Goal: Navigation & Orientation: Find specific page/section

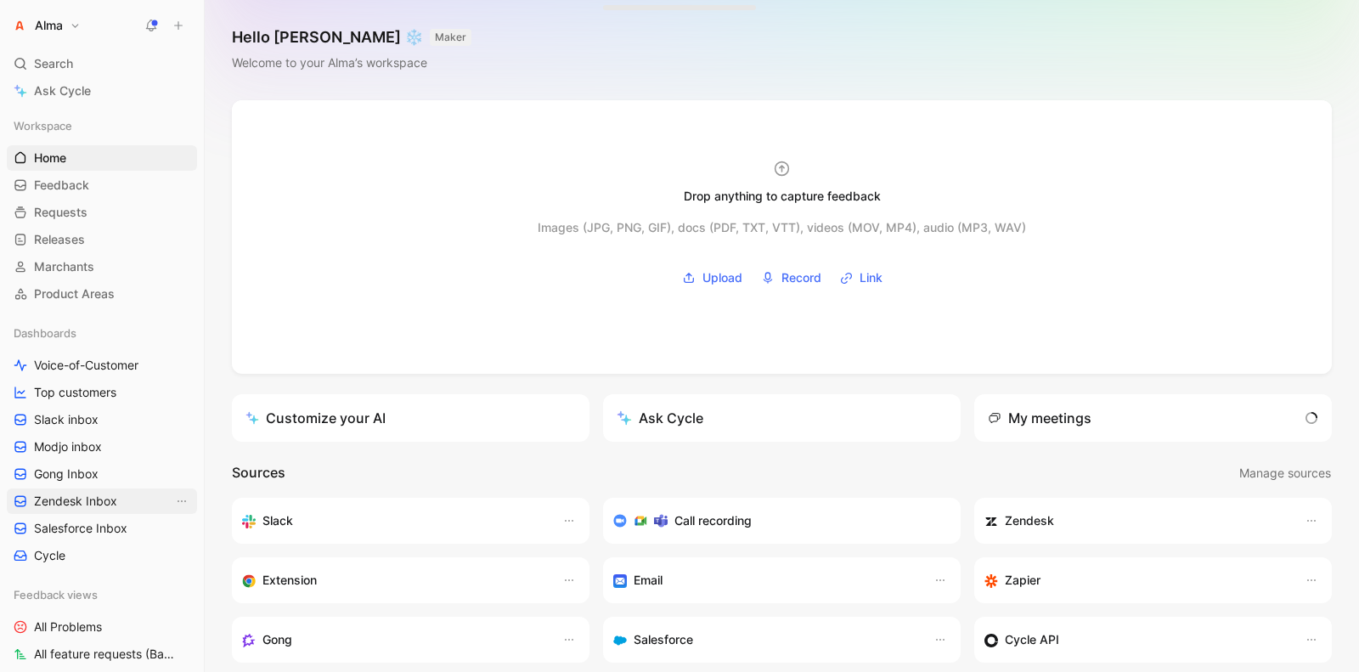
click at [96, 500] on span "Zendesk Inbox" at bounding box center [75, 501] width 83 height 17
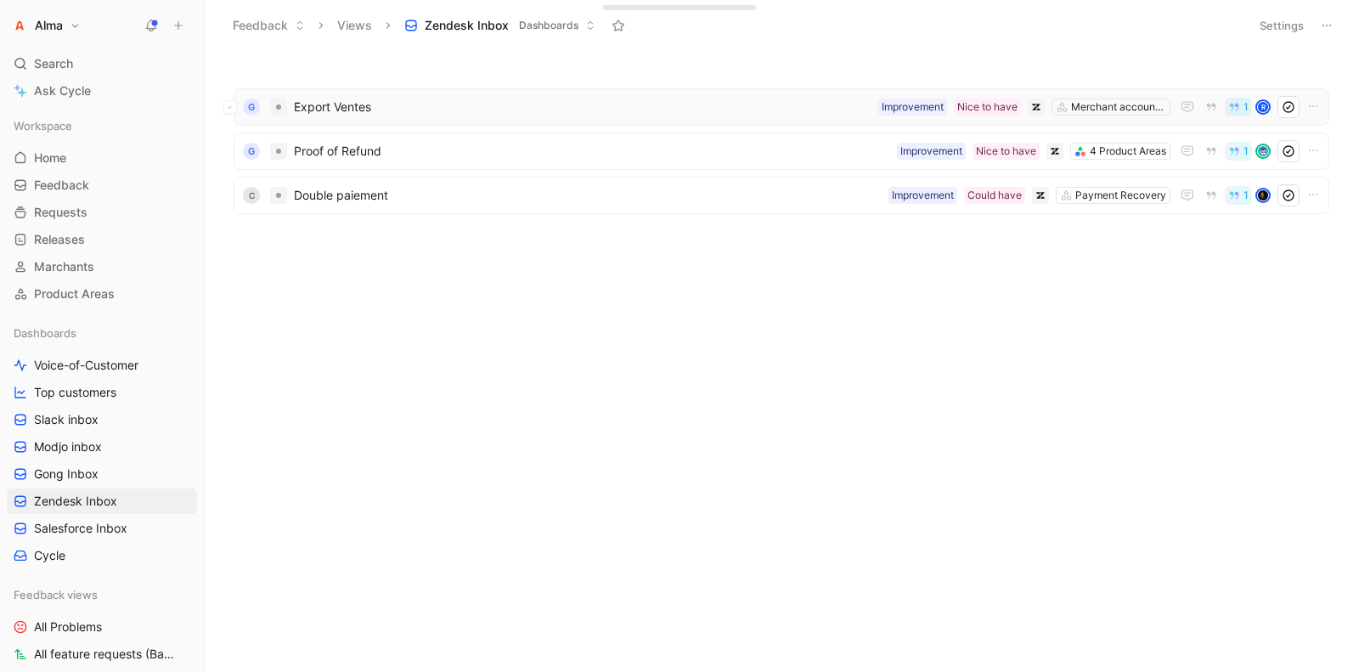
click at [483, 108] on span "Export Ventes" at bounding box center [583, 107] width 578 height 20
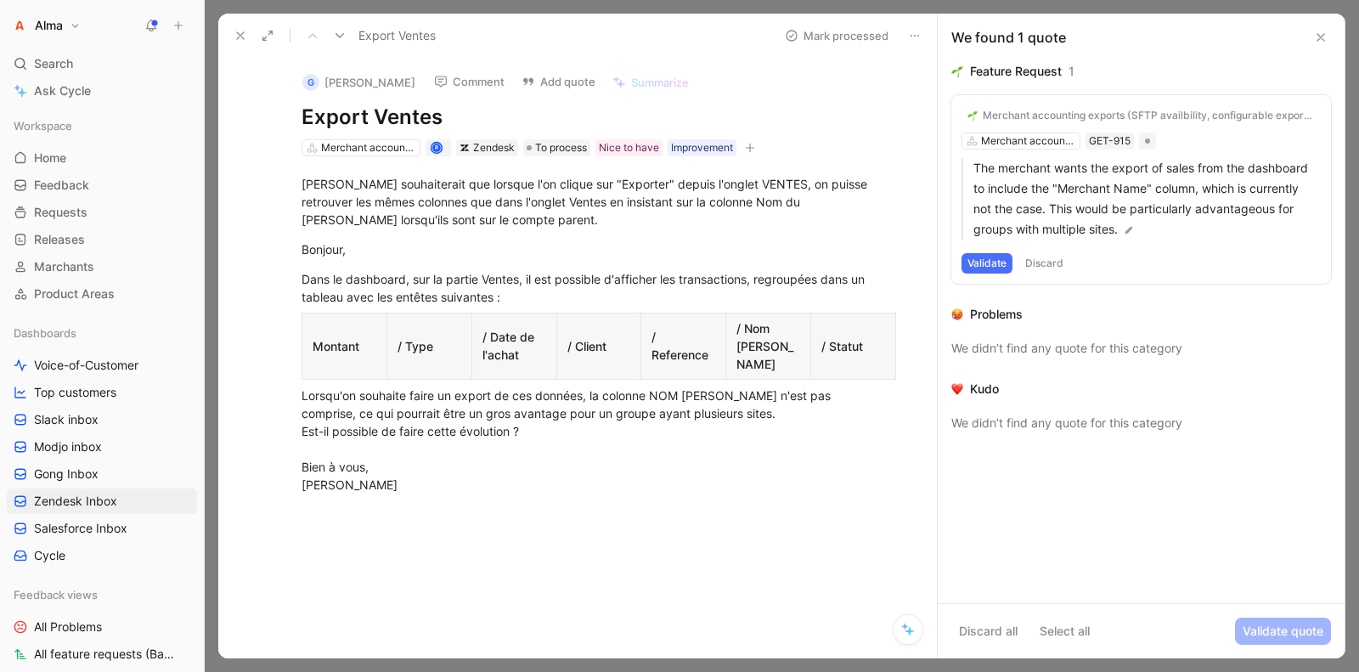
click at [236, 29] on icon at bounding box center [241, 36] width 14 height 14
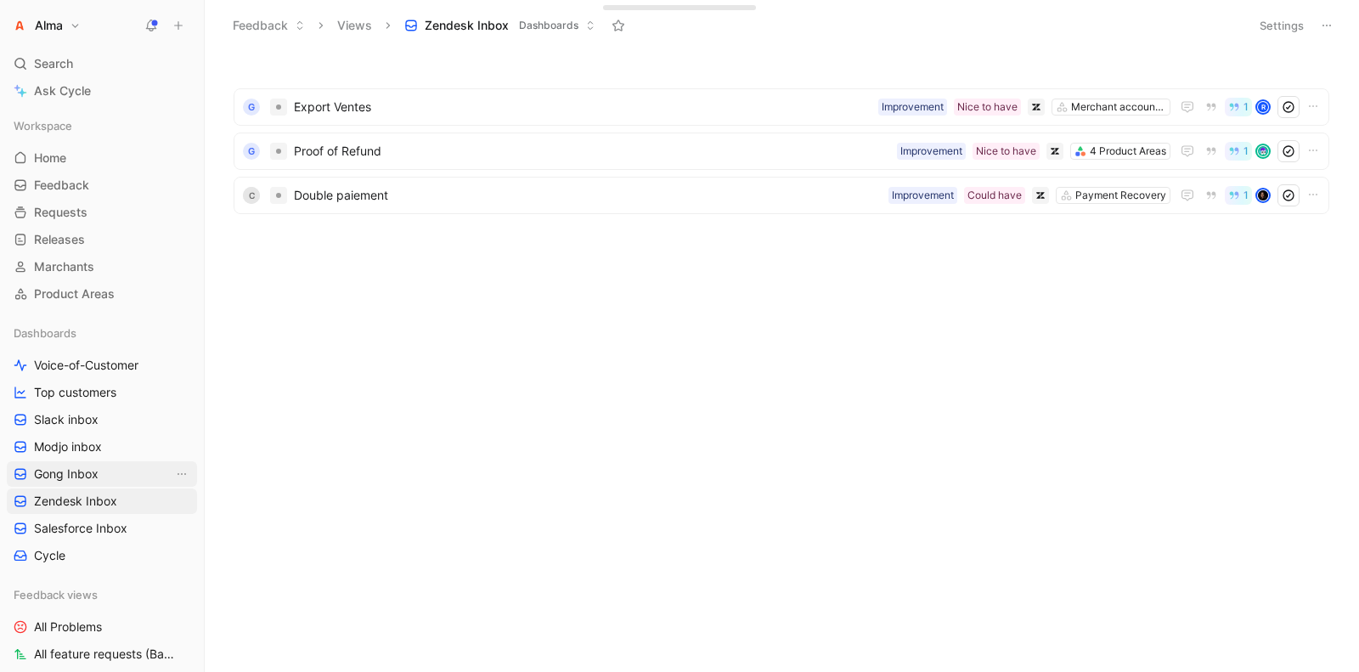
click at [83, 480] on span "Gong Inbox" at bounding box center [66, 474] width 65 height 17
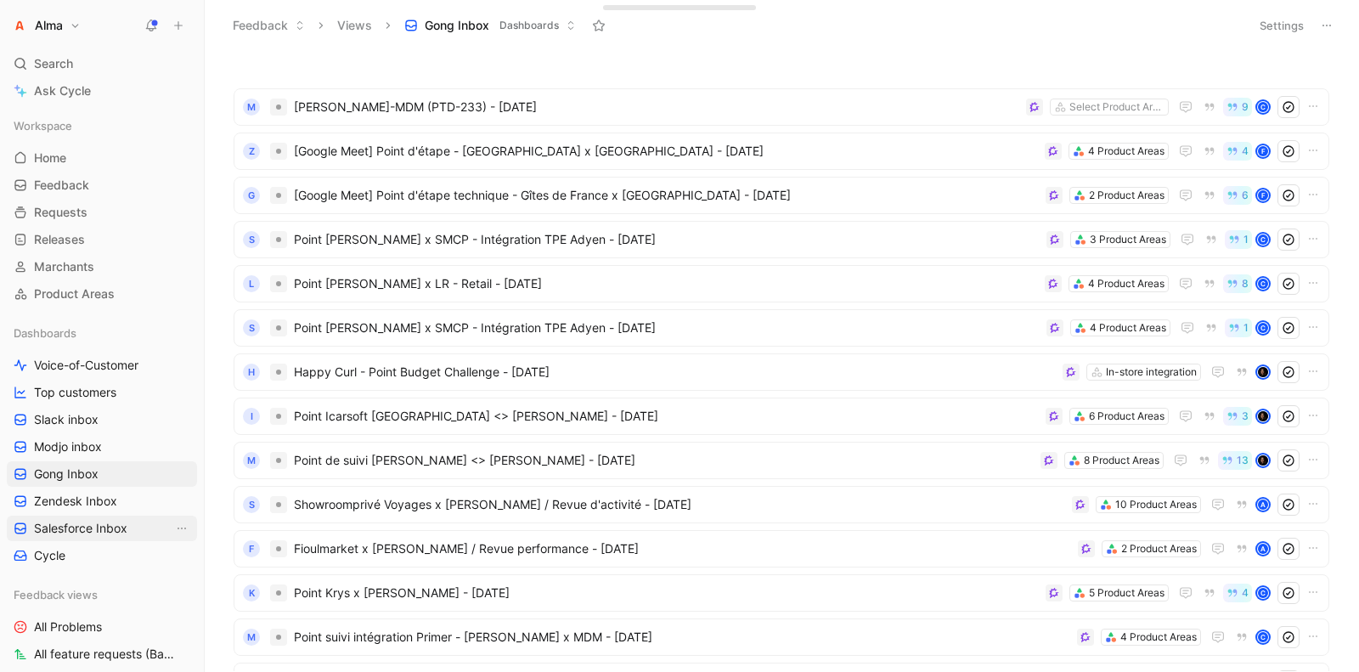
click at [87, 520] on span "Salesforce Inbox" at bounding box center [80, 528] width 93 height 17
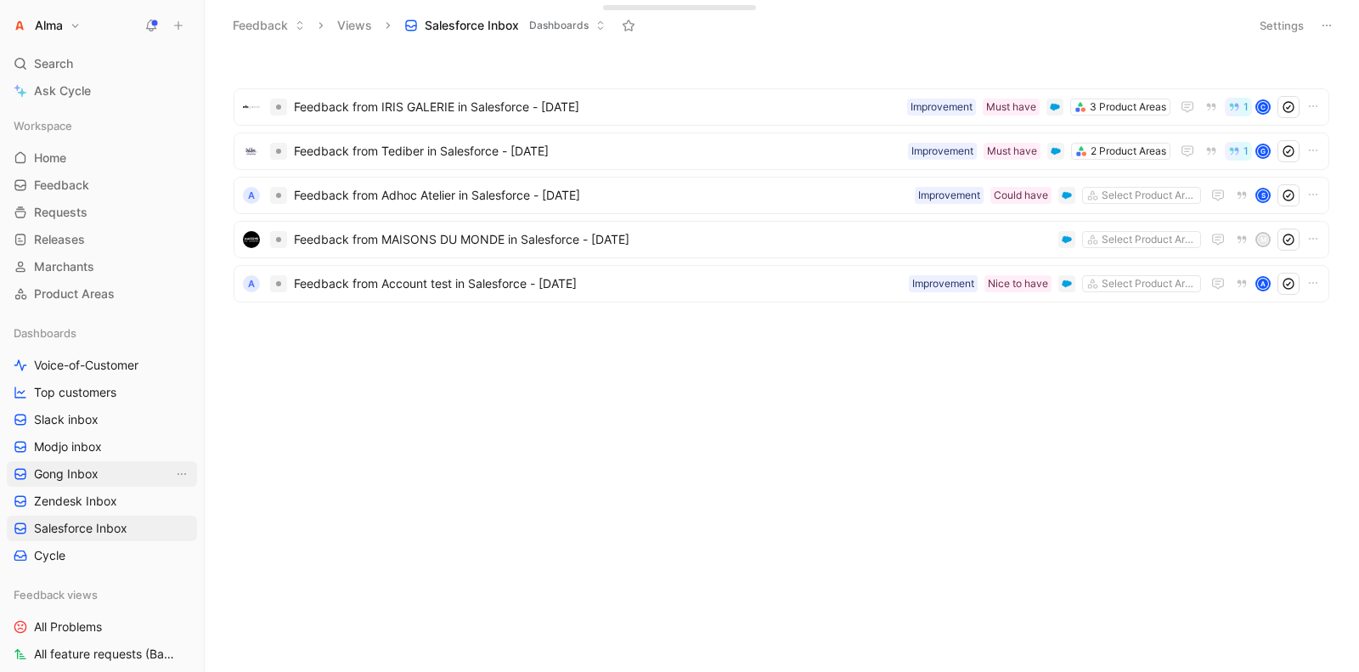
click at [82, 473] on span "Gong Inbox" at bounding box center [66, 474] width 65 height 17
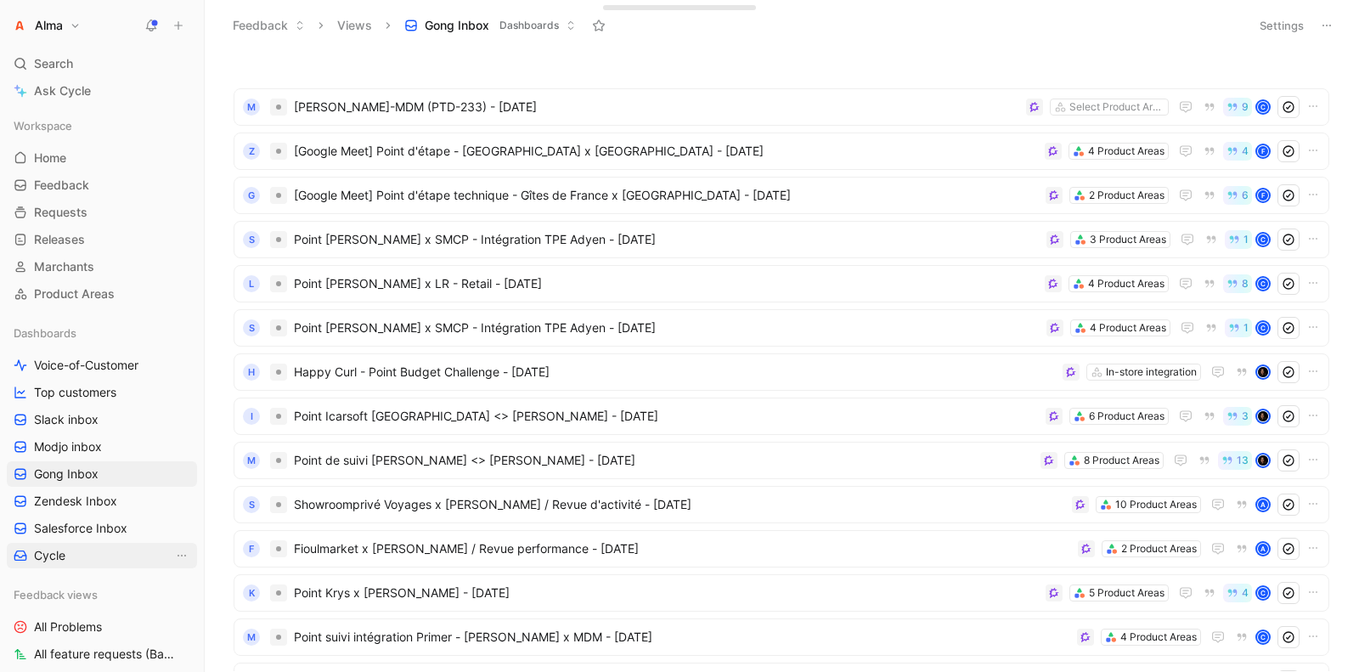
click at [87, 545] on link "Cycle" at bounding box center [102, 555] width 190 height 25
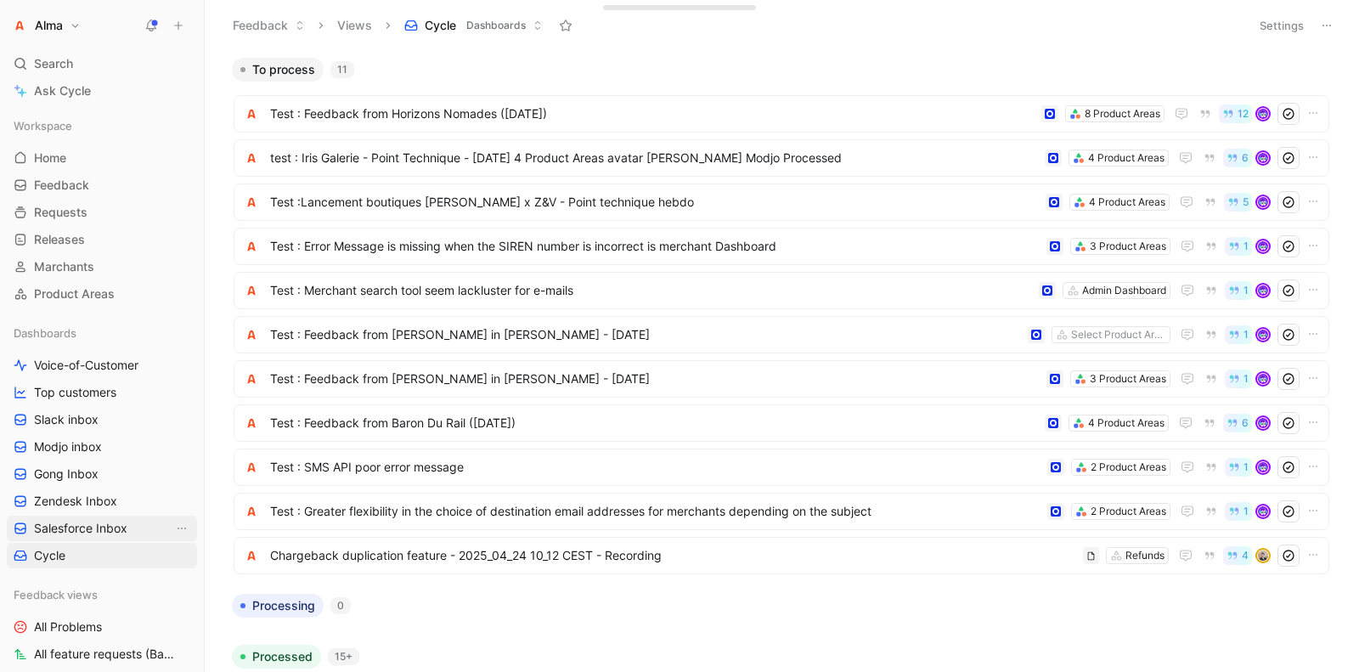
click at [82, 517] on link "Salesforce Inbox" at bounding box center [102, 528] width 190 height 25
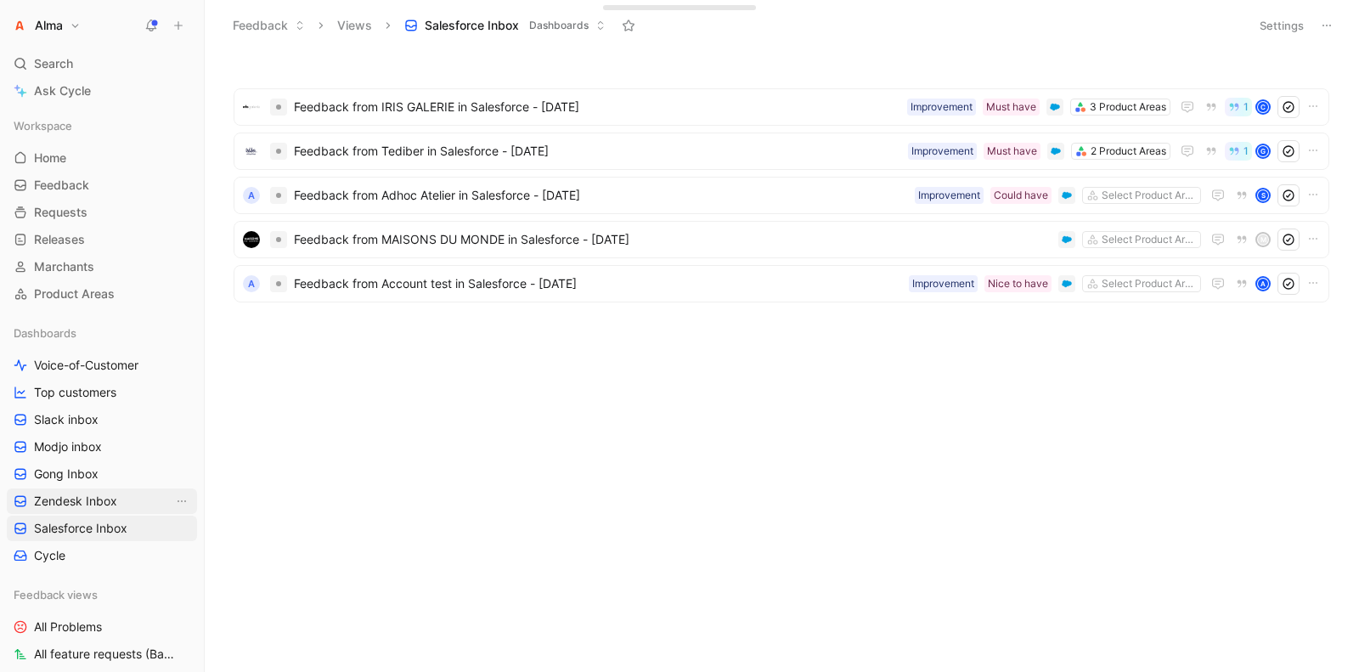
click at [79, 493] on span "Zendesk Inbox" at bounding box center [75, 501] width 83 height 17
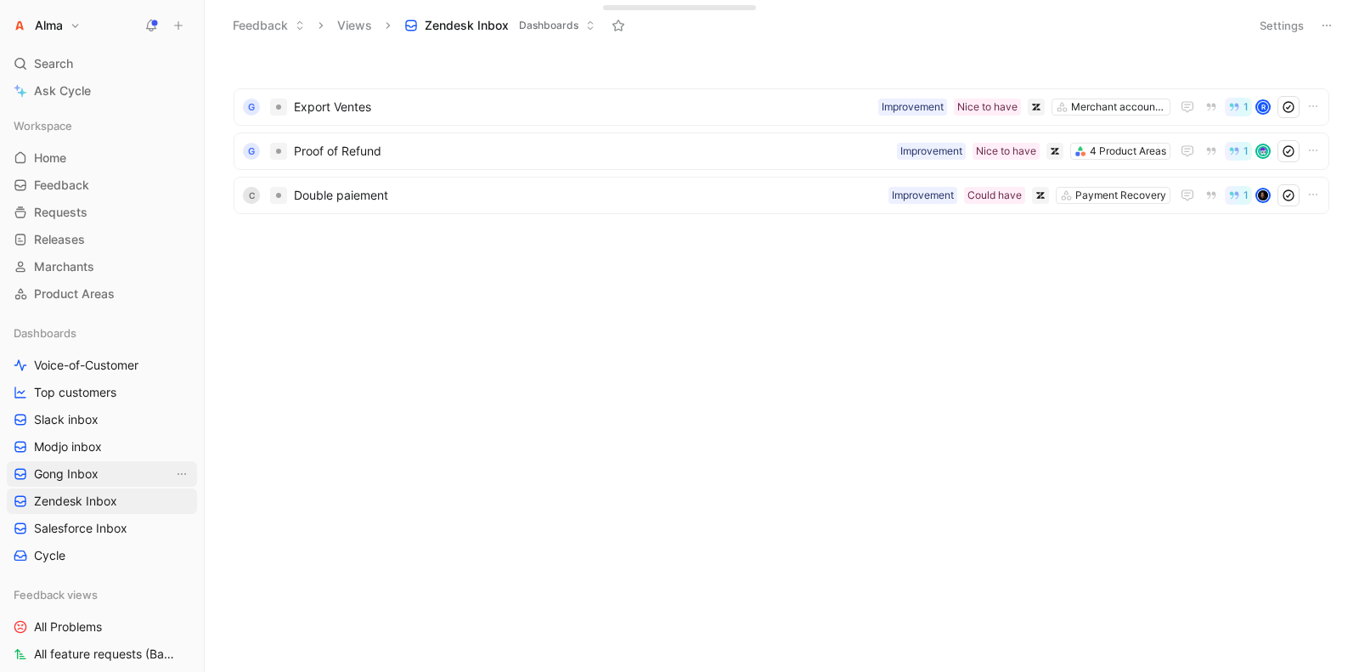
click at [79, 469] on span "Gong Inbox" at bounding box center [66, 474] width 65 height 17
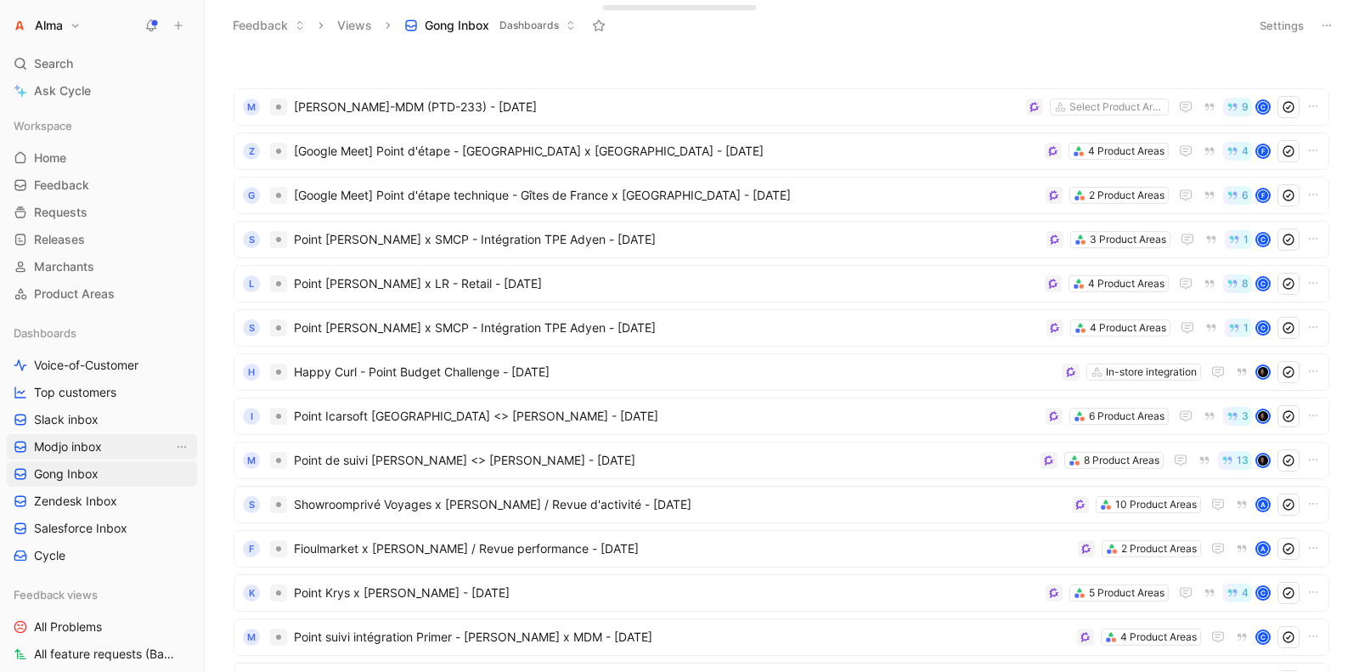
click at [90, 434] on link "Modjo inbox" at bounding box center [102, 446] width 190 height 25
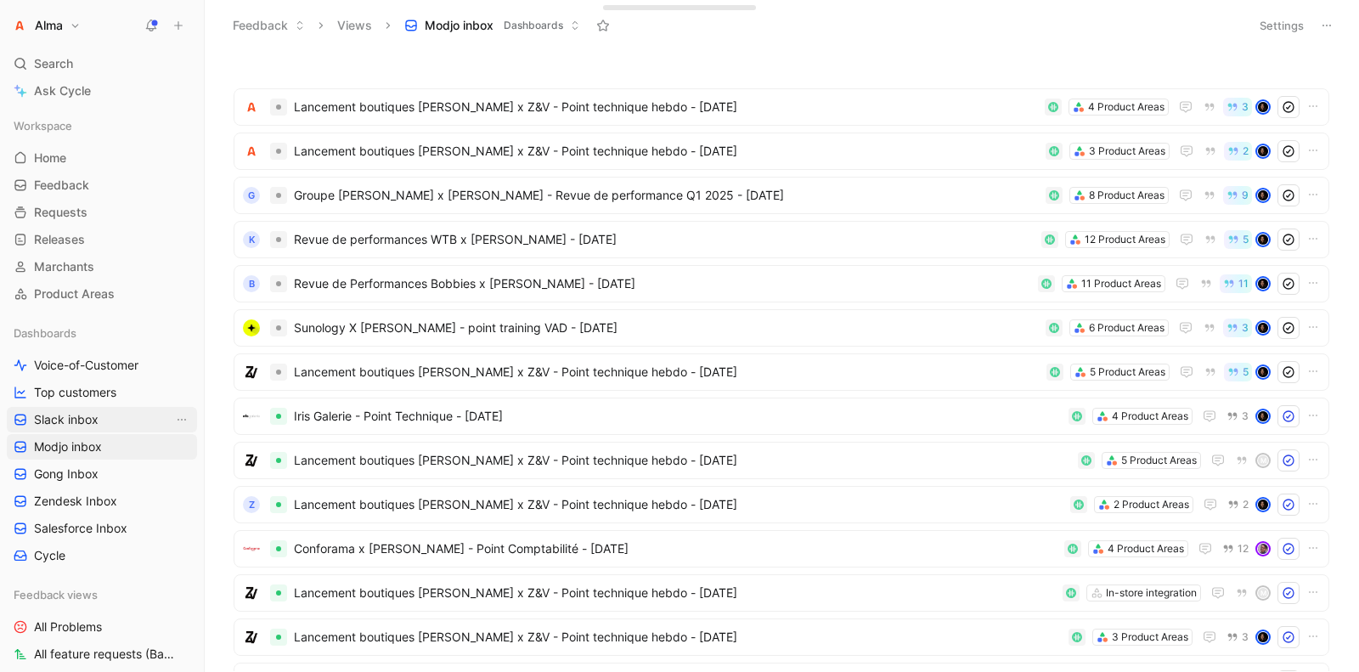
click at [93, 415] on span "Slack inbox" at bounding box center [66, 419] width 65 height 17
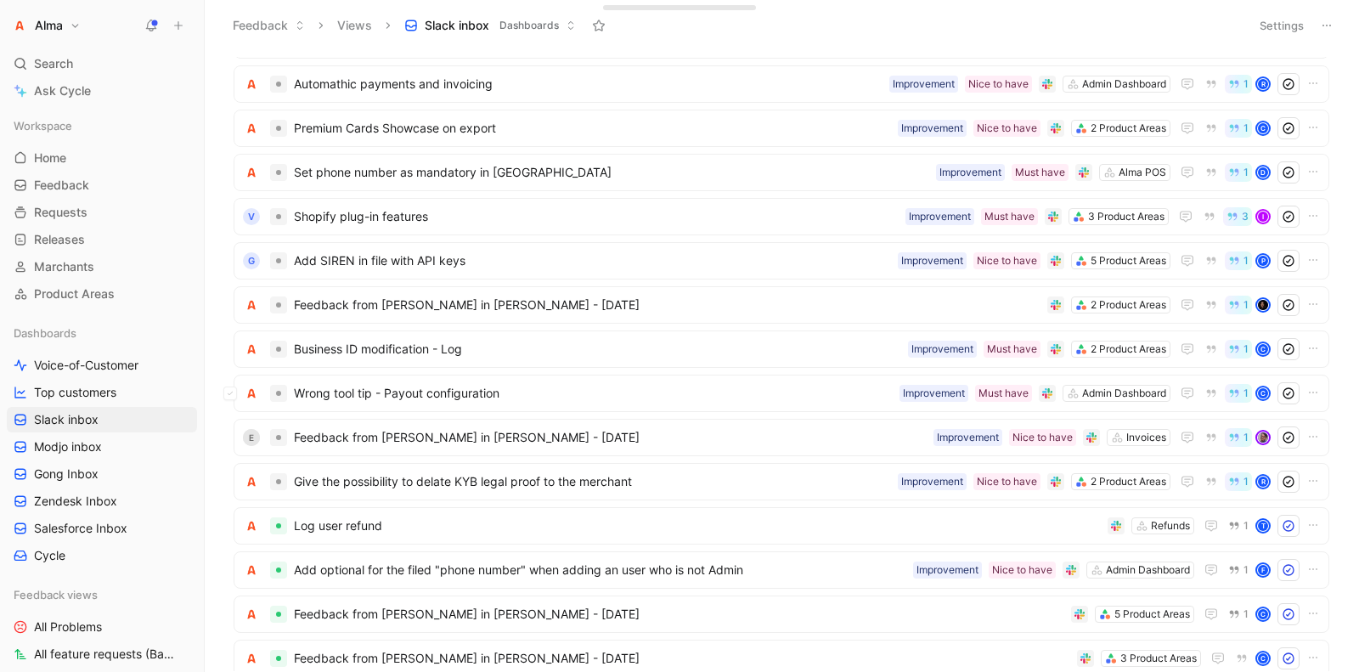
scroll to position [359, 0]
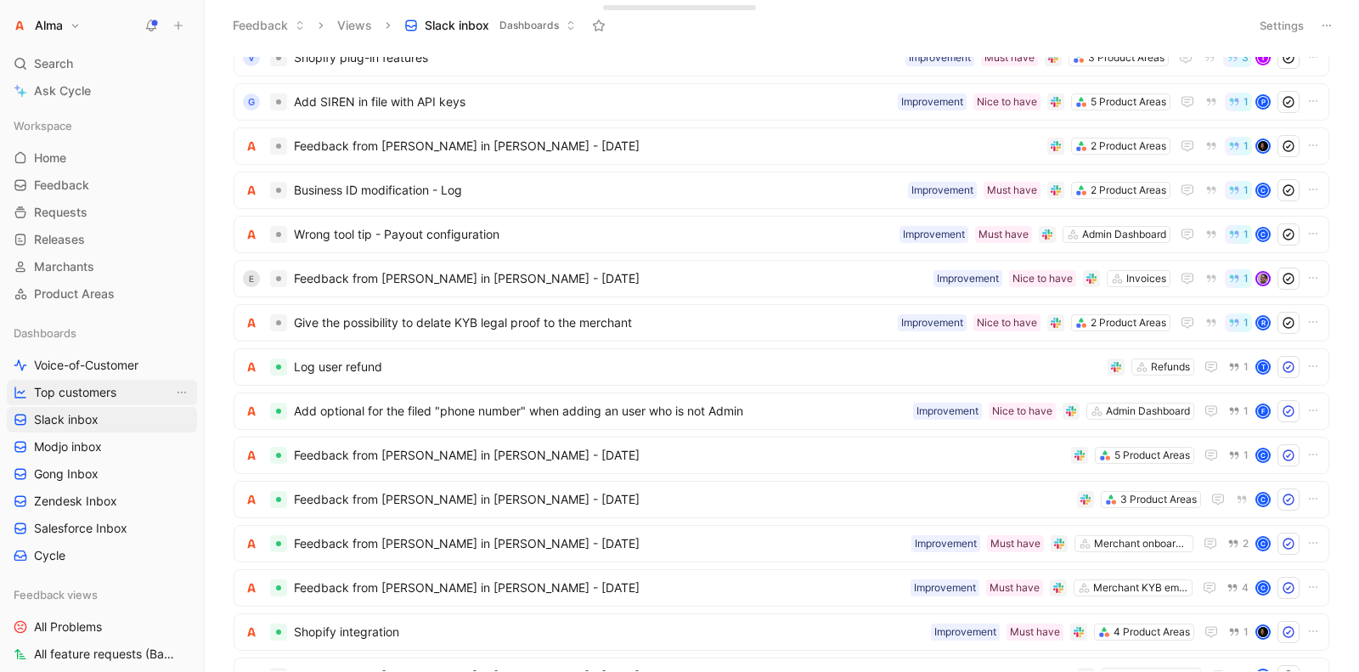
click at [131, 392] on link "Top customers" at bounding box center [102, 392] width 190 height 25
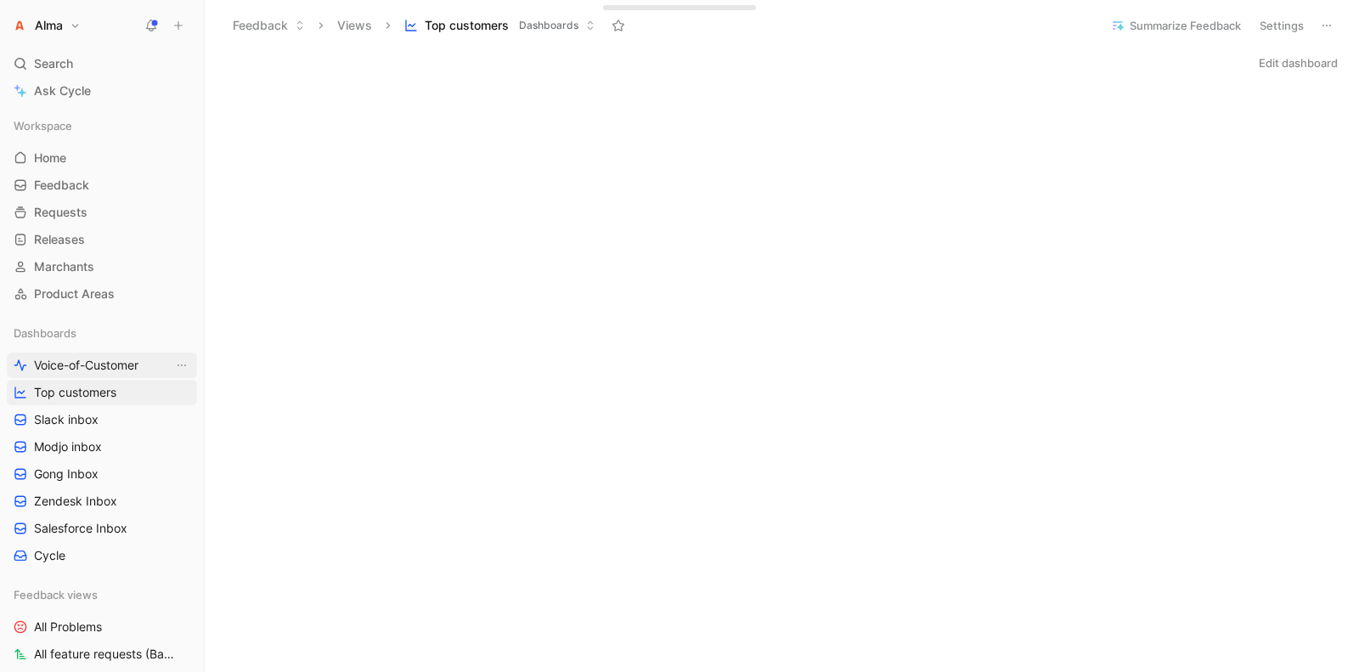
click at [116, 360] on span "Voice-of-Customer" at bounding box center [86, 365] width 105 height 17
click at [148, 21] on icon at bounding box center [151, 26] width 14 height 14
